Goal: Task Accomplishment & Management: Manage account settings

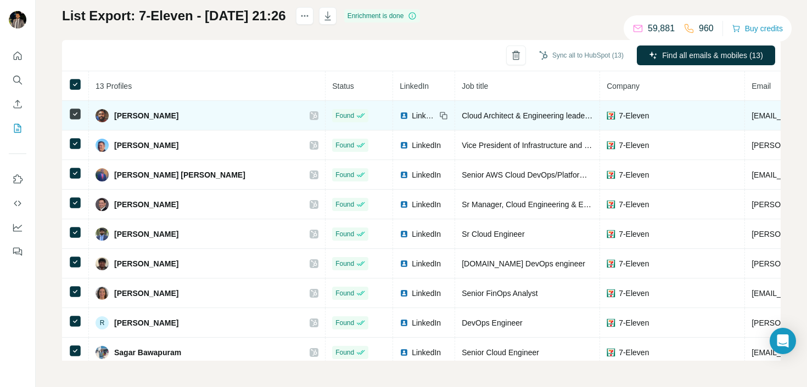
click at [311, 117] on icon at bounding box center [314, 115] width 7 height 9
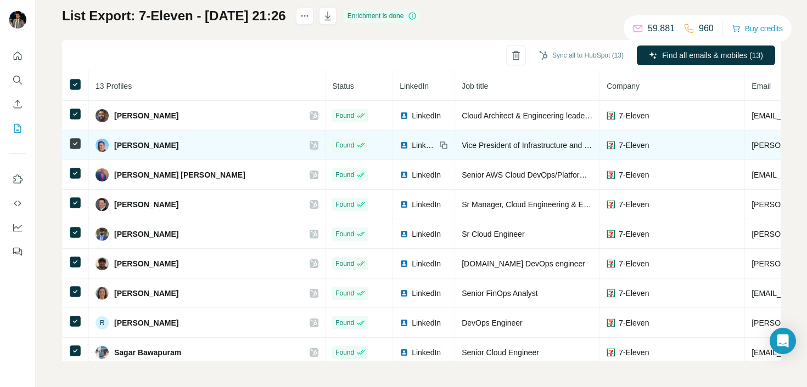
click at [311, 143] on icon at bounding box center [314, 145] width 7 height 9
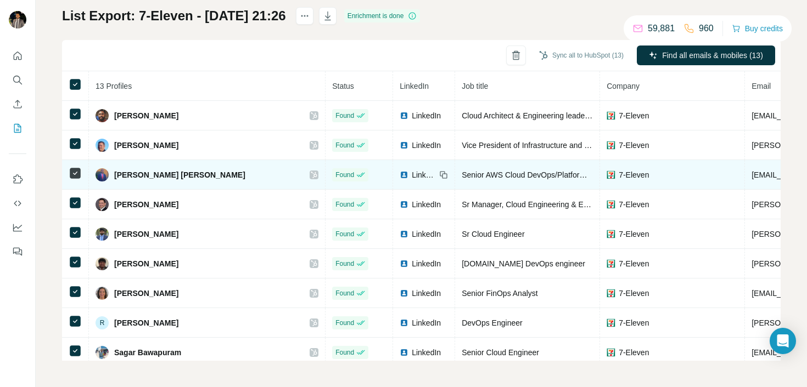
click at [310, 176] on div at bounding box center [314, 175] width 9 height 9
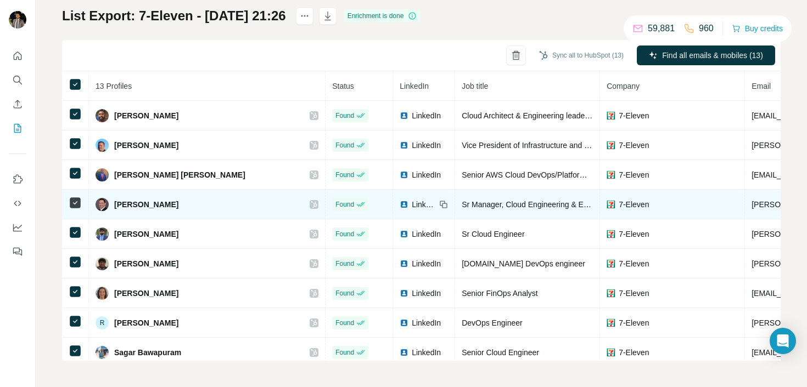
click at [207, 206] on td "[PERSON_NAME]" at bounding box center [207, 205] width 237 height 30
click at [311, 204] on icon at bounding box center [314, 204] width 7 height 9
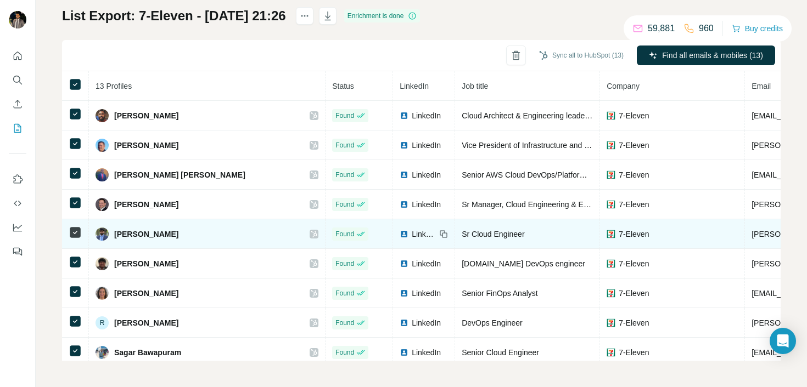
click at [311, 235] on icon at bounding box center [314, 234] width 6 height 7
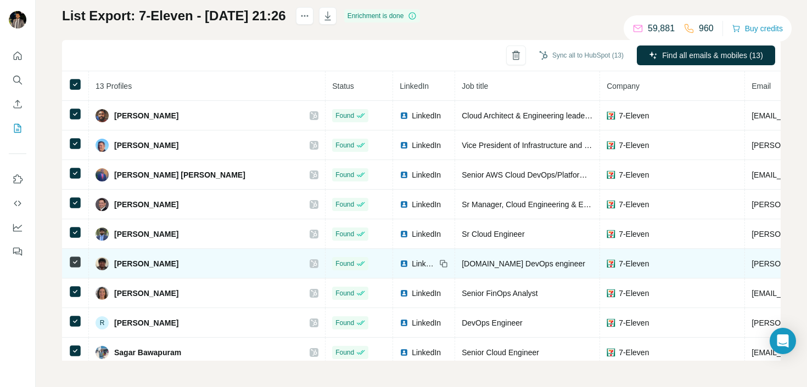
click at [311, 263] on icon at bounding box center [314, 264] width 6 height 7
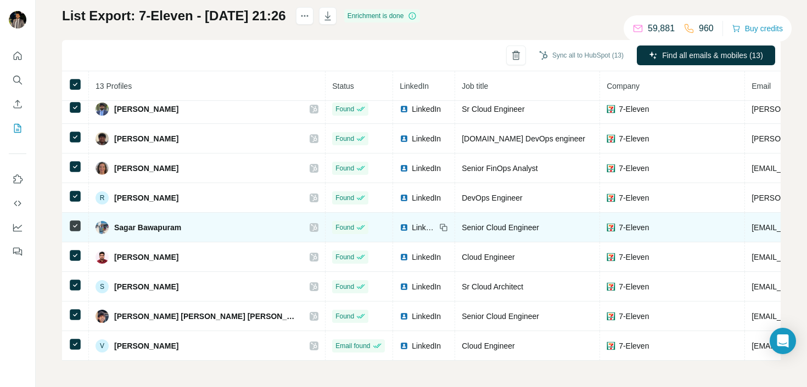
scroll to position [131, 0]
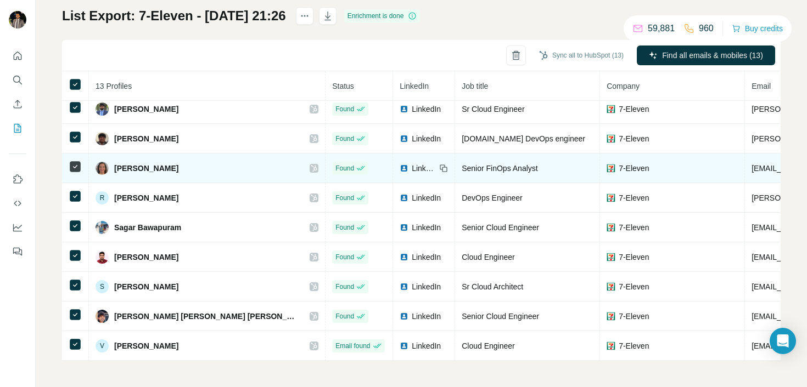
click at [311, 164] on icon at bounding box center [314, 168] width 7 height 9
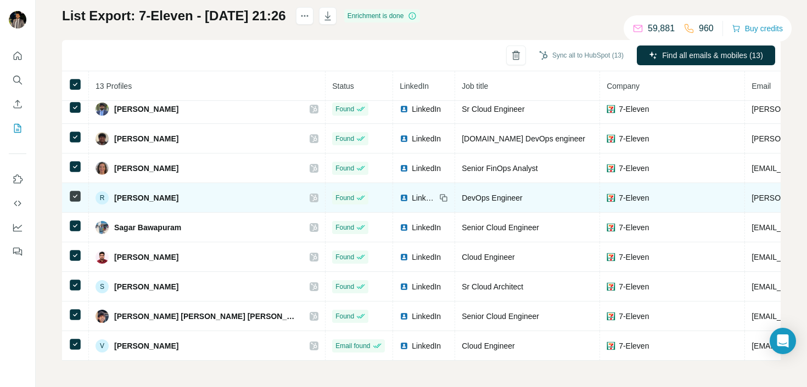
click at [311, 194] on icon at bounding box center [314, 198] width 7 height 9
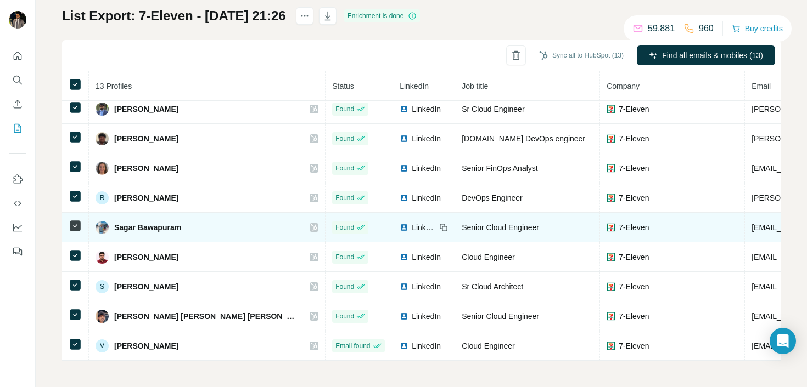
click at [311, 223] on icon at bounding box center [314, 227] width 7 height 9
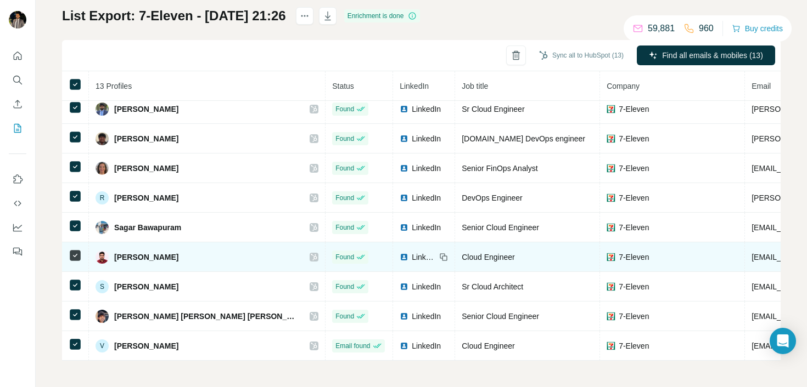
click at [311, 254] on icon at bounding box center [314, 257] width 7 height 9
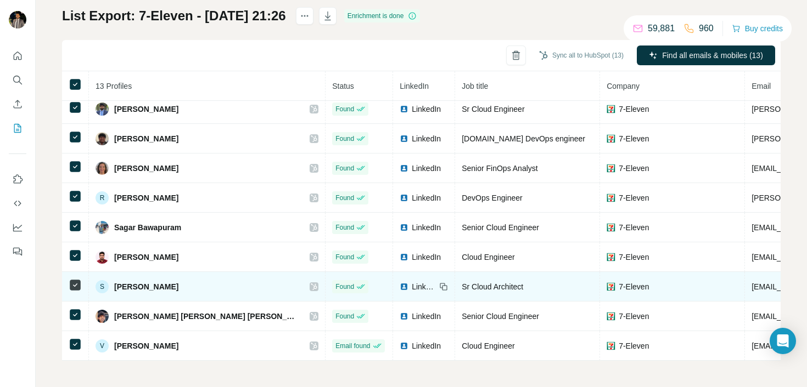
click at [311, 284] on icon at bounding box center [314, 287] width 6 height 7
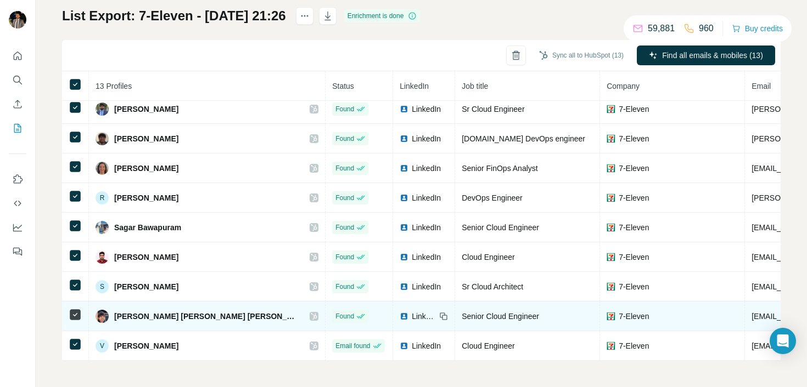
click at [311, 312] on icon at bounding box center [314, 316] width 7 height 9
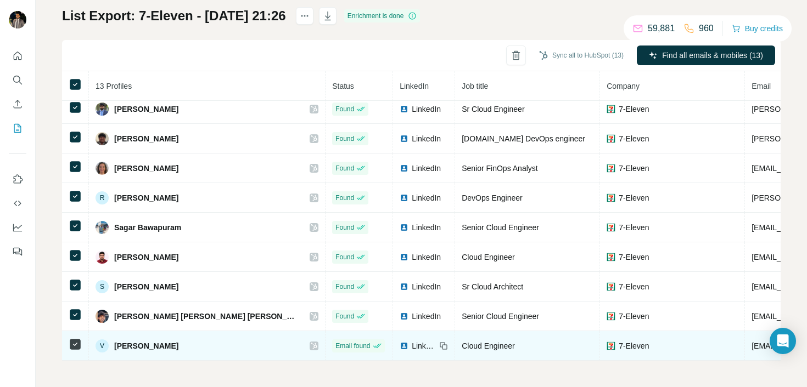
click at [311, 342] on icon at bounding box center [314, 346] width 7 height 9
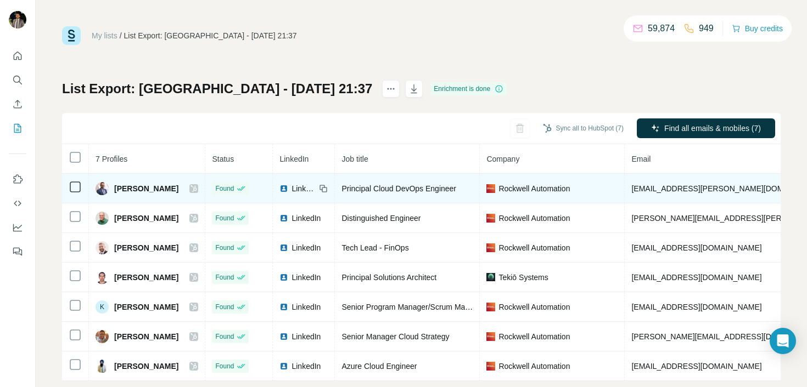
click at [190, 188] on icon at bounding box center [193, 188] width 7 height 9
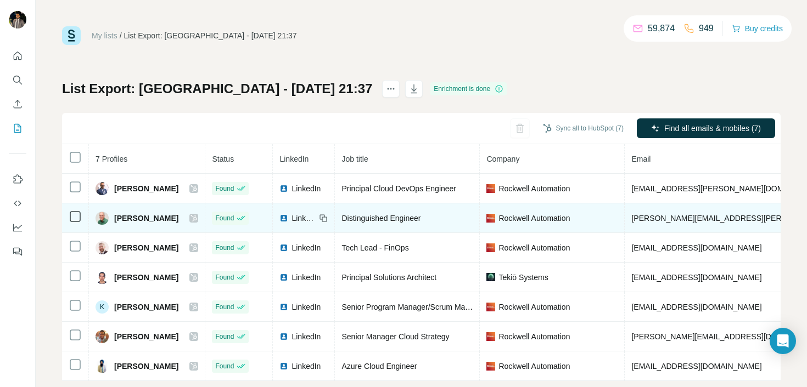
click at [190, 219] on icon at bounding box center [193, 218] width 7 height 9
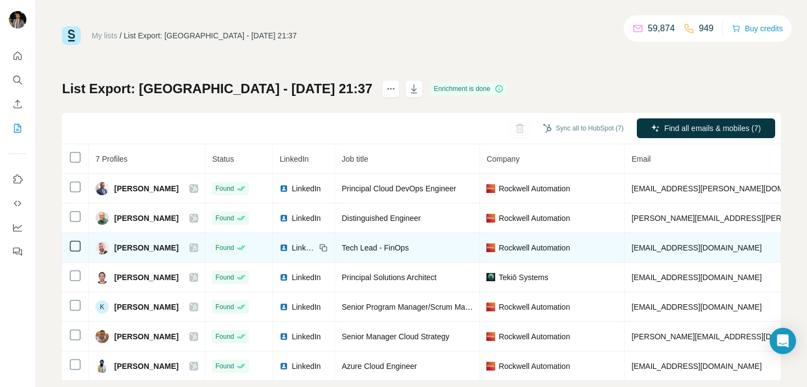
click at [190, 249] on icon at bounding box center [193, 248] width 7 height 9
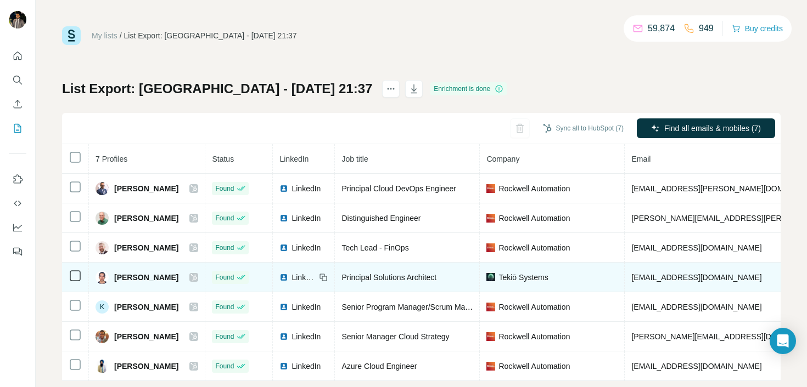
click at [190, 277] on icon at bounding box center [193, 277] width 7 height 9
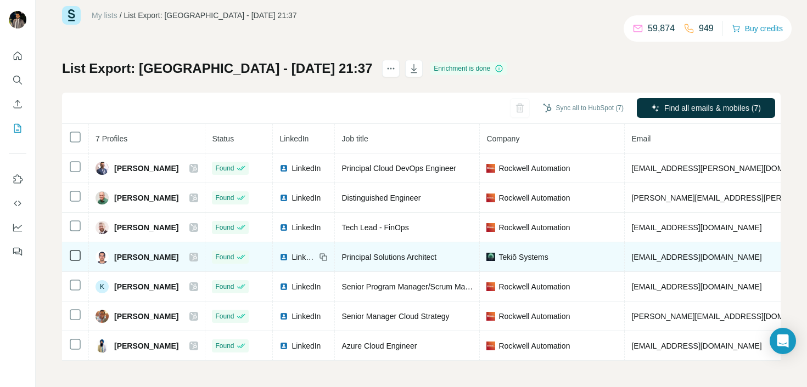
scroll to position [26, 0]
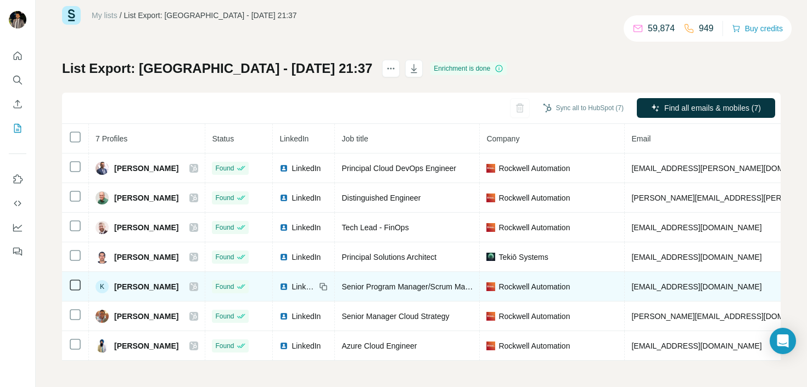
click at [190, 283] on icon at bounding box center [193, 287] width 7 height 9
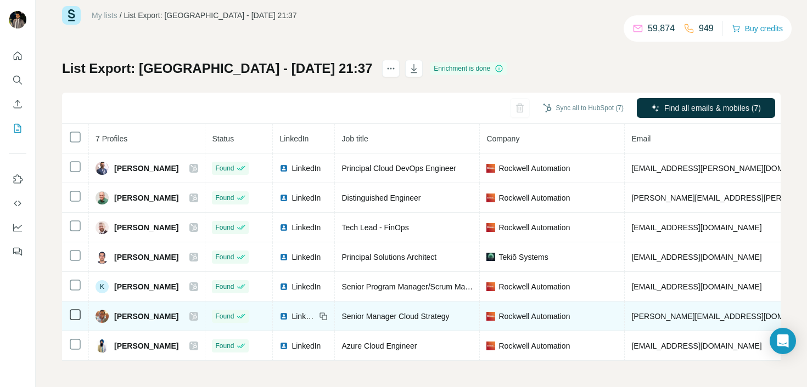
click at [189, 312] on div at bounding box center [193, 316] width 9 height 9
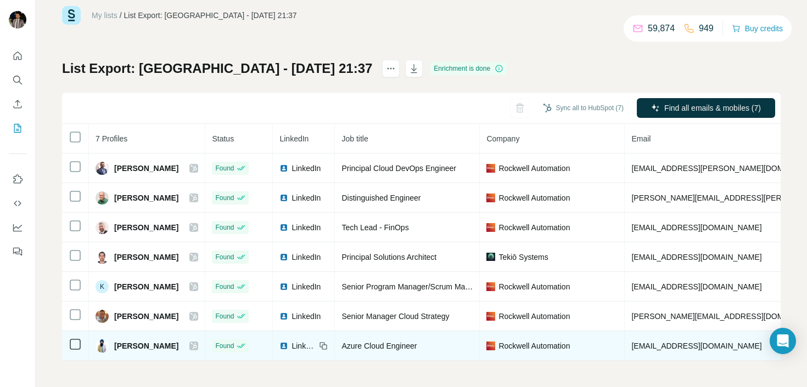
click at [191, 343] on icon at bounding box center [194, 346] width 6 height 7
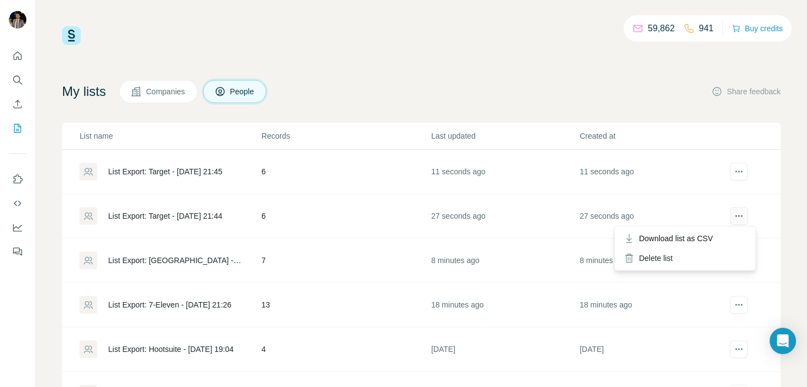
click at [730, 210] on button "actions" at bounding box center [739, 216] width 18 height 18
click at [664, 255] on div "Delete list" at bounding box center [685, 259] width 136 height 20
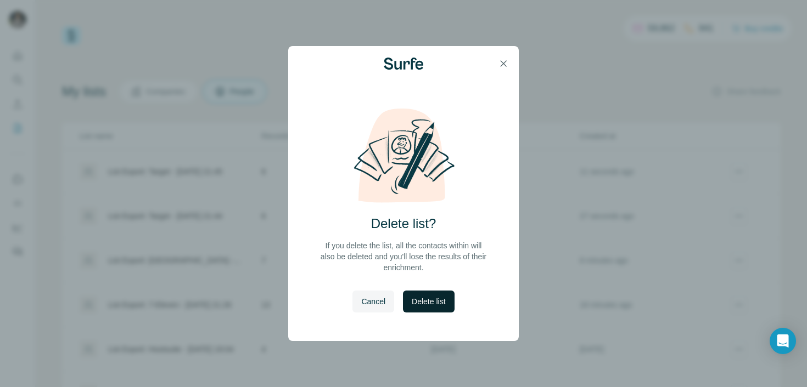
click at [439, 298] on span "Delete list" at bounding box center [428, 301] width 33 height 11
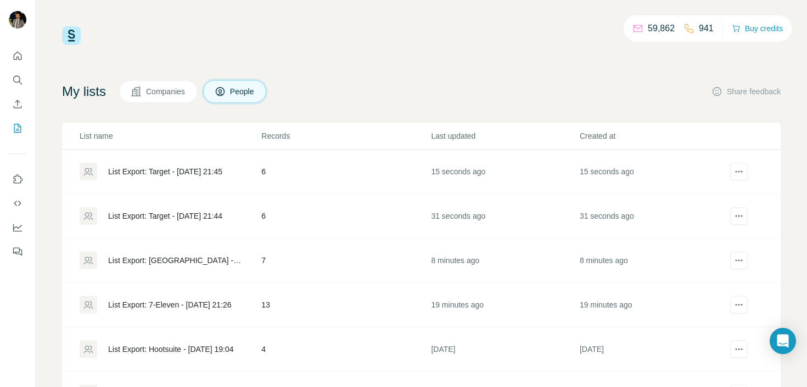
click at [183, 171] on div "List Export: Target - 11/08/2025 21:45" at bounding box center [165, 171] width 114 height 11
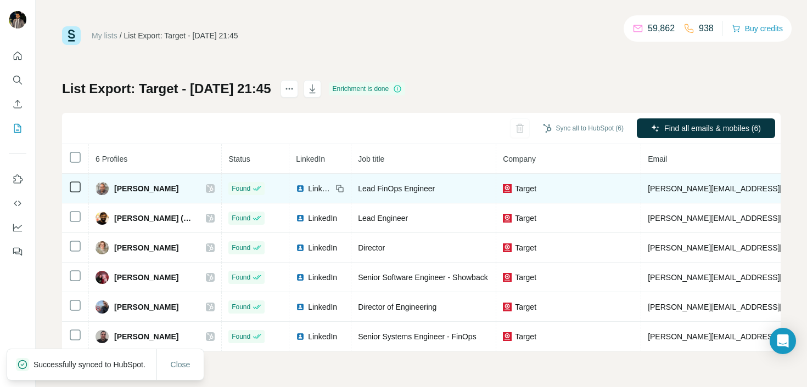
click at [214, 189] on icon at bounding box center [210, 188] width 7 height 9
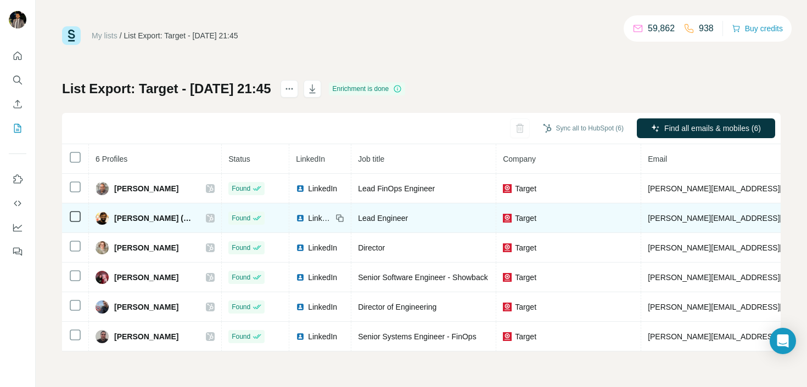
click at [214, 218] on icon at bounding box center [210, 218] width 6 height 7
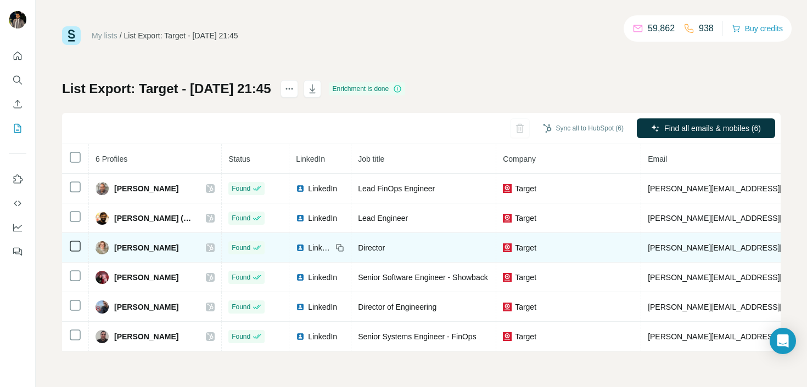
click at [214, 246] on icon at bounding box center [210, 248] width 7 height 9
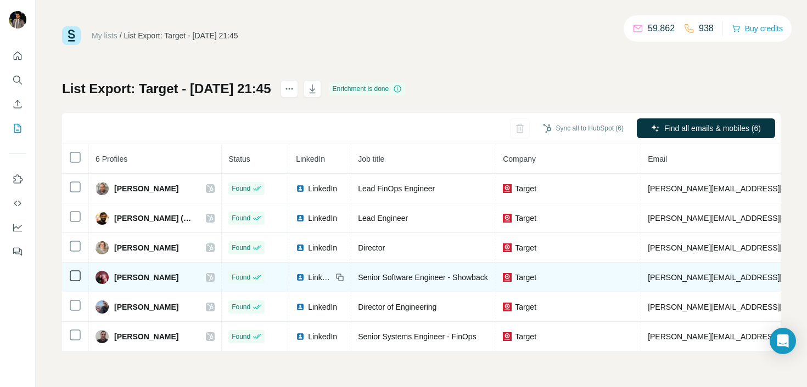
click at [214, 278] on icon at bounding box center [210, 277] width 7 height 9
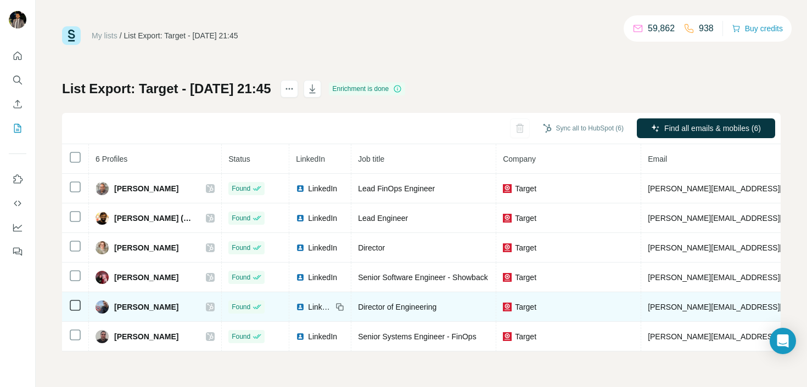
click at [214, 305] on icon at bounding box center [210, 307] width 6 height 7
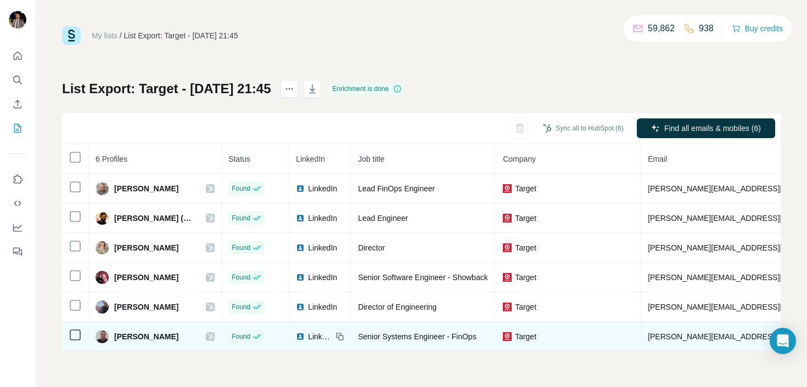
click at [214, 335] on icon at bounding box center [210, 337] width 6 height 7
